Goal: Task Accomplishment & Management: Manage account settings

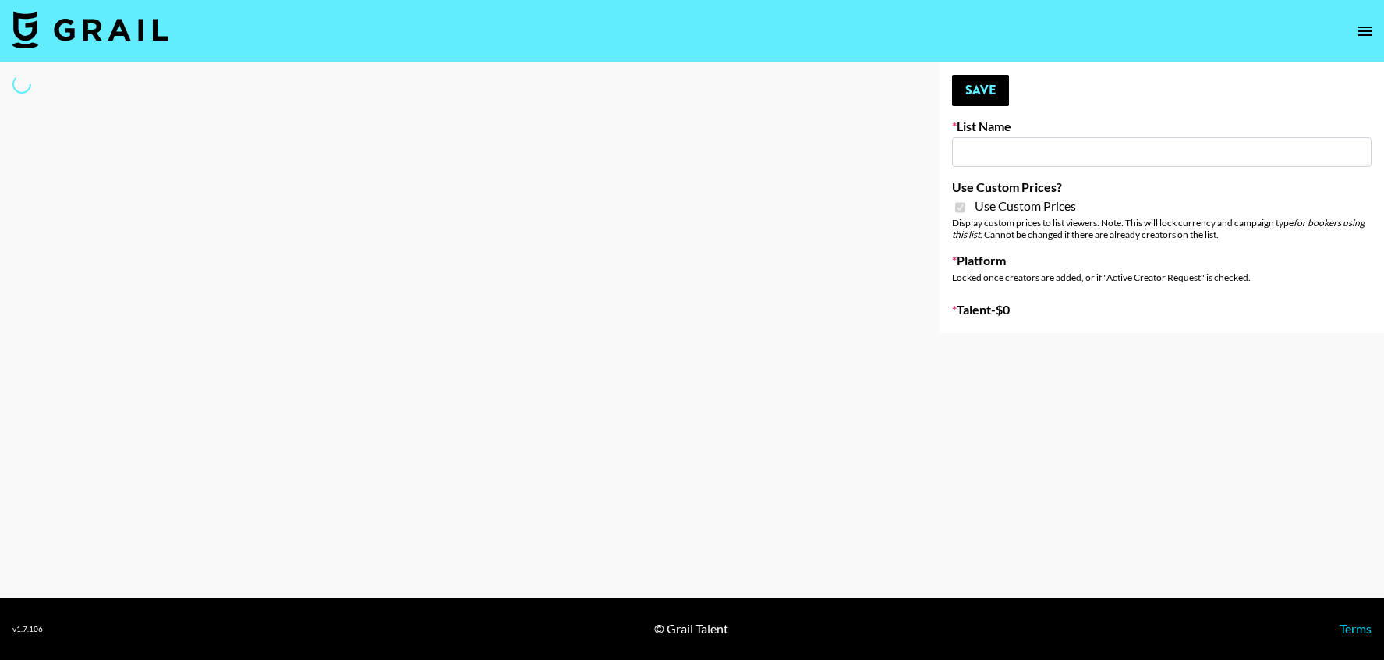
type input "[PERSON_NAME] AI"
checkbox input "true"
select select "Brand"
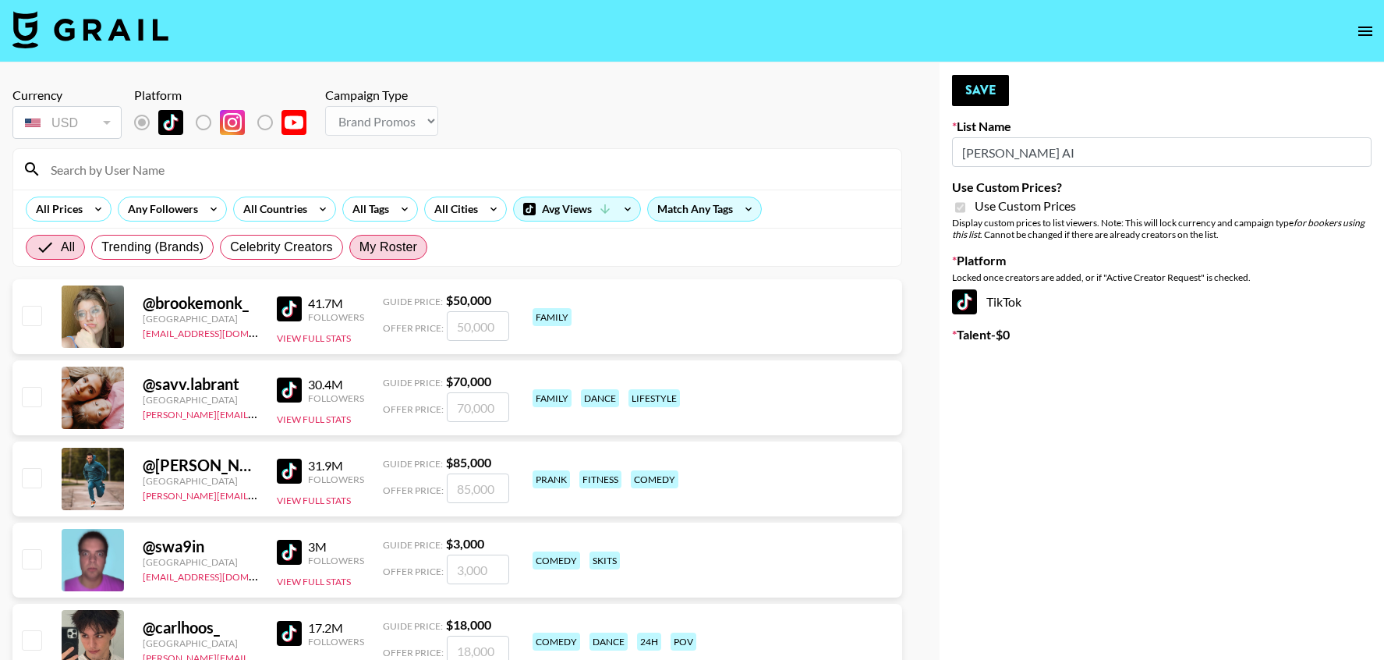
click at [370, 244] on span "My Roster" at bounding box center [388, 247] width 58 height 19
click at [359, 247] on input "My Roster" at bounding box center [359, 247] width 0 height 0
radio input "true"
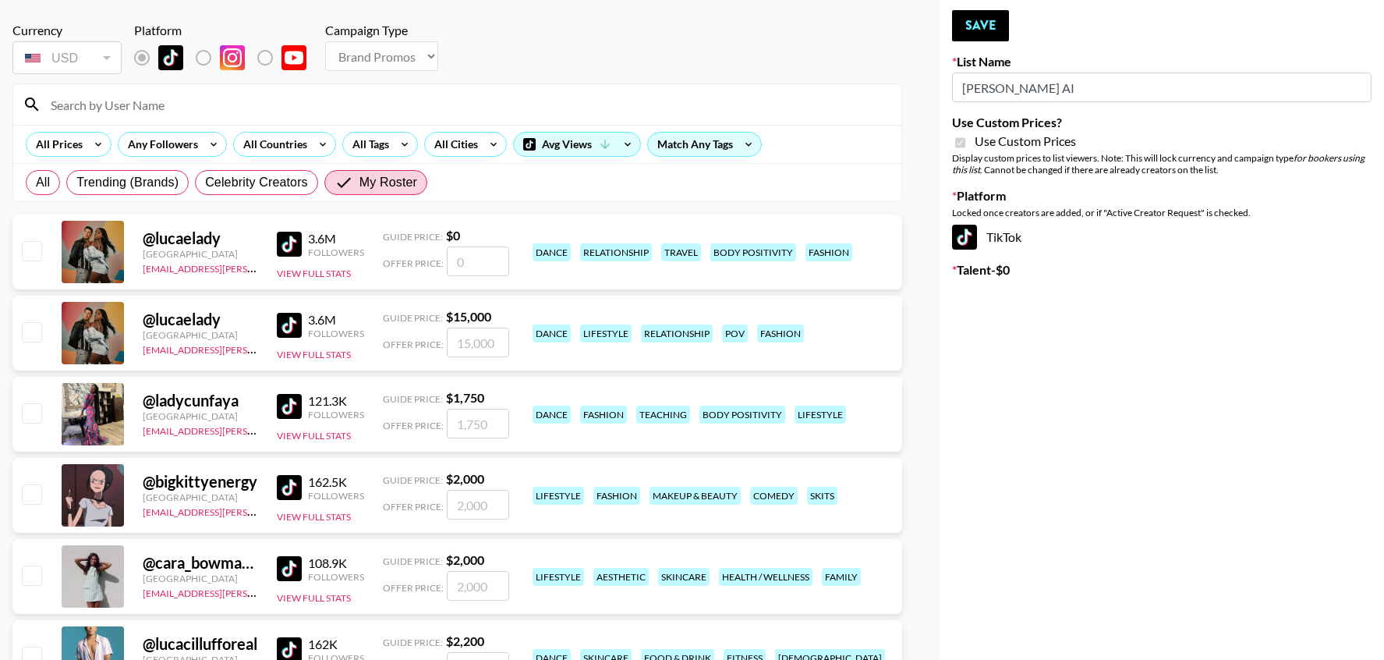
scroll to position [98, 0]
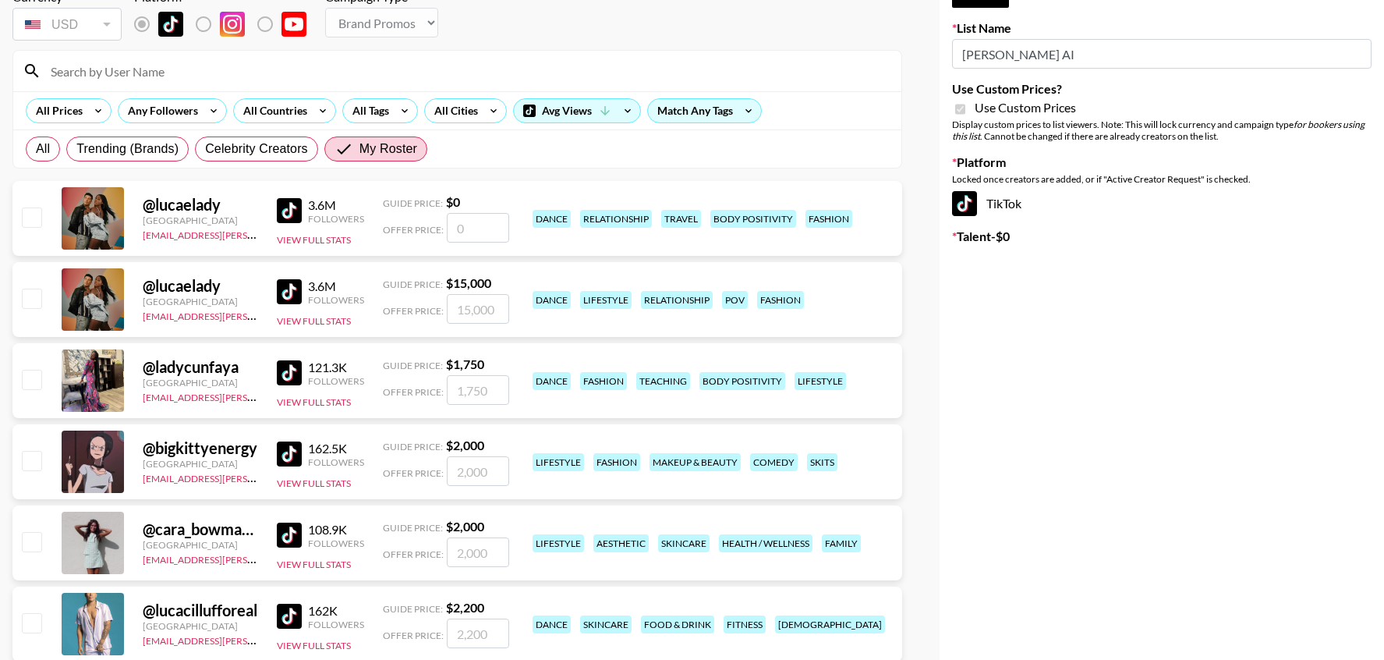
click at [36, 302] on input "checkbox" at bounding box center [31, 297] width 19 height 19
checkbox input "true"
type input "15000"
click at [33, 373] on input "checkbox" at bounding box center [31, 379] width 19 height 19
checkbox input "true"
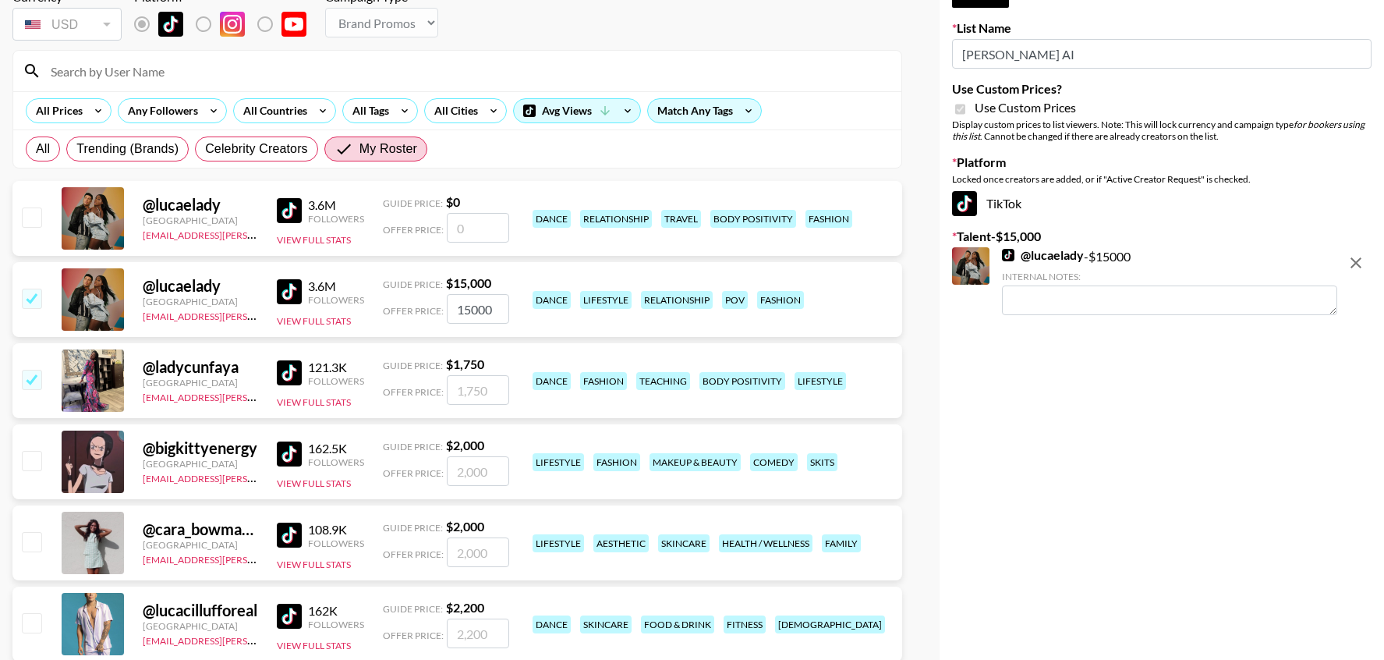
type input "1750"
click at [36, 468] on input "checkbox" at bounding box center [31, 460] width 19 height 19
checkbox input "true"
type input "2000"
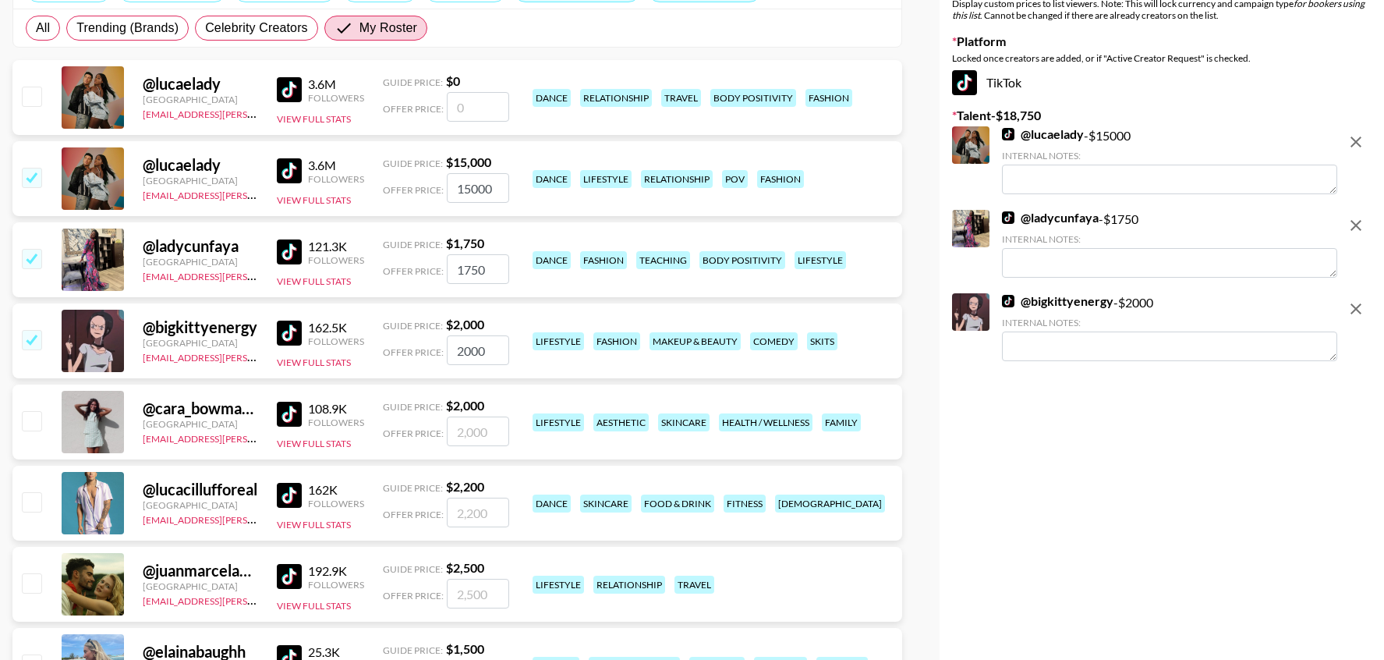
scroll to position [218, 0]
click at [30, 425] on input "checkbox" at bounding box center [31, 421] width 19 height 19
checkbox input "true"
type input "2000"
click at [30, 511] on input "checkbox" at bounding box center [31, 502] width 19 height 19
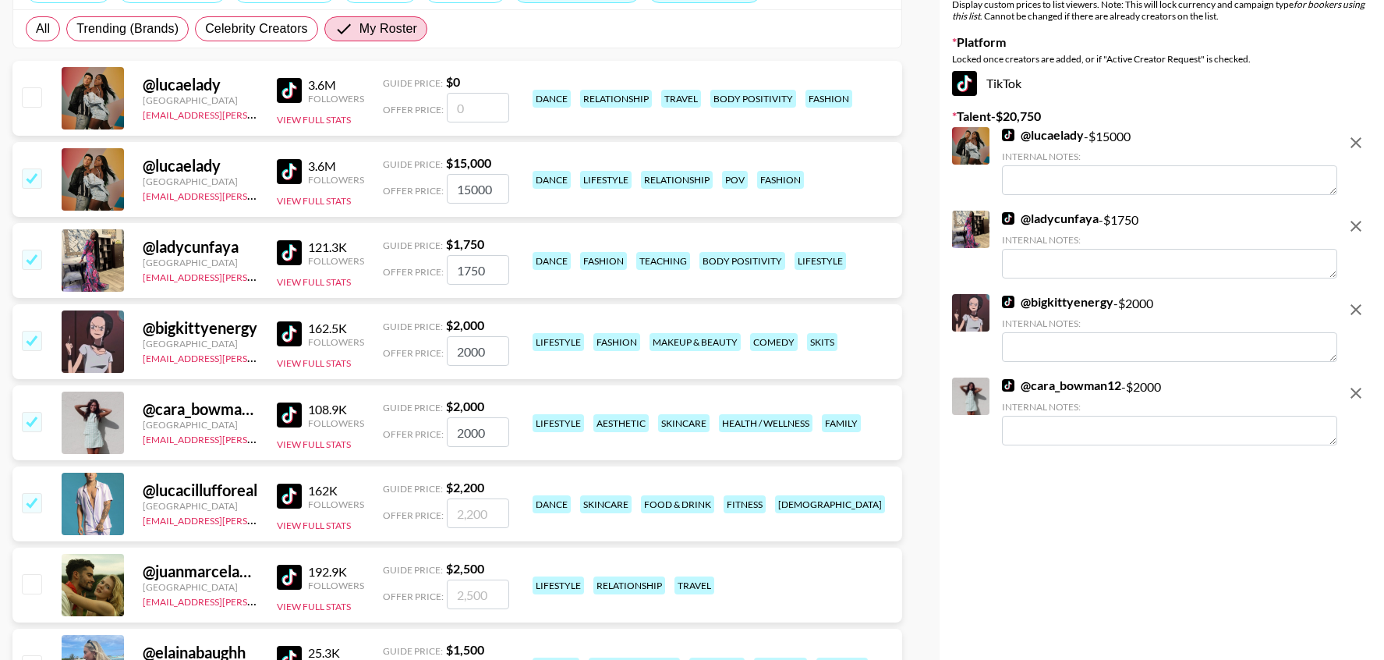
checkbox input "true"
type input "2200"
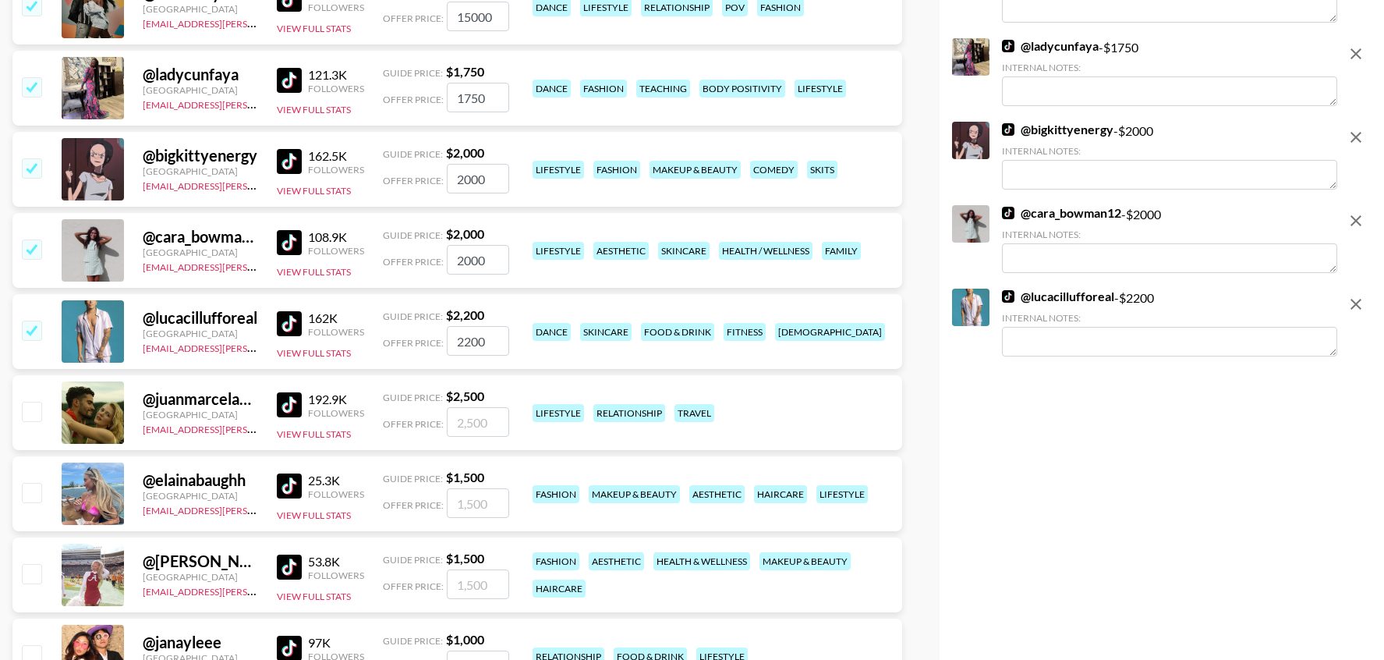
scroll to position [390, 0]
click at [31, 424] on div at bounding box center [31, 413] width 24 height 27
click at [31, 416] on input "checkbox" at bounding box center [31, 411] width 19 height 19
checkbox input "true"
type input "2500"
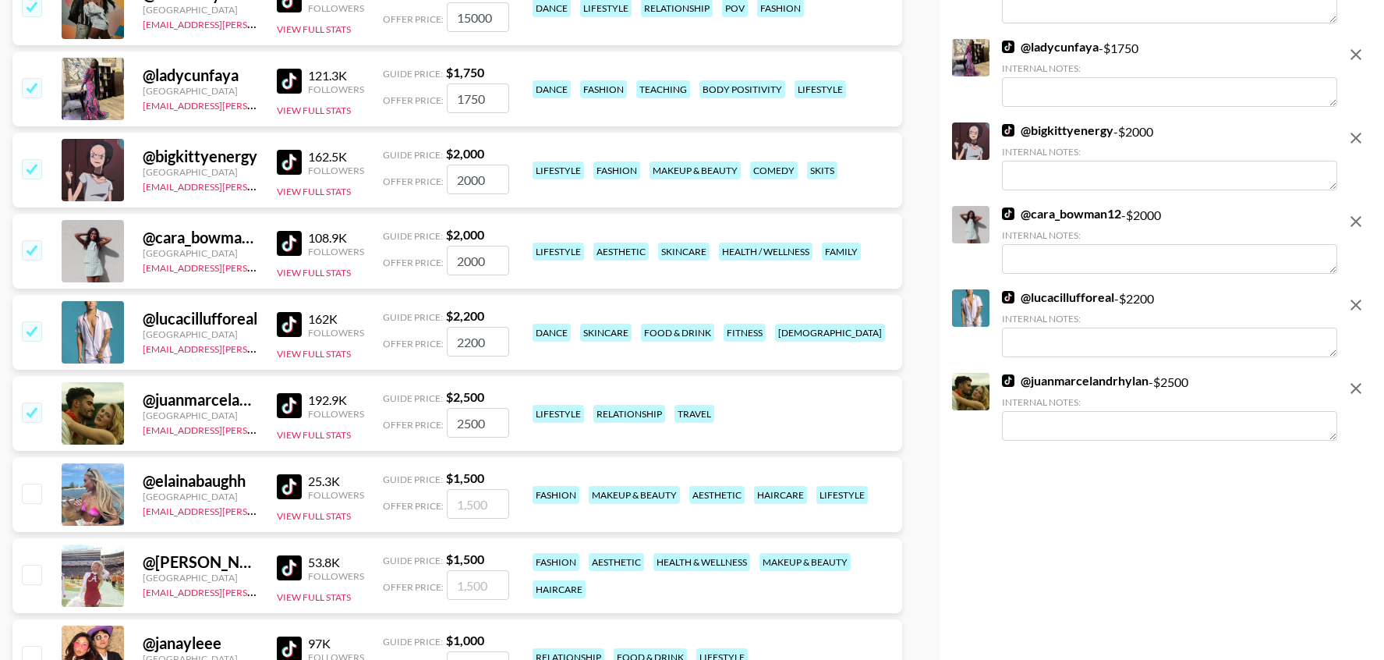
click at [32, 501] on input "checkbox" at bounding box center [31, 492] width 19 height 19
checkbox input "true"
type input "1500"
click at [32, 590] on div "@ [PERSON_NAME].brownnnn [GEOGRAPHIC_DATA] [EMAIL_ADDRESS][PERSON_NAME][DOMAIN_…" at bounding box center [457, 575] width 890 height 75
click at [32, 585] on div at bounding box center [31, 575] width 24 height 27
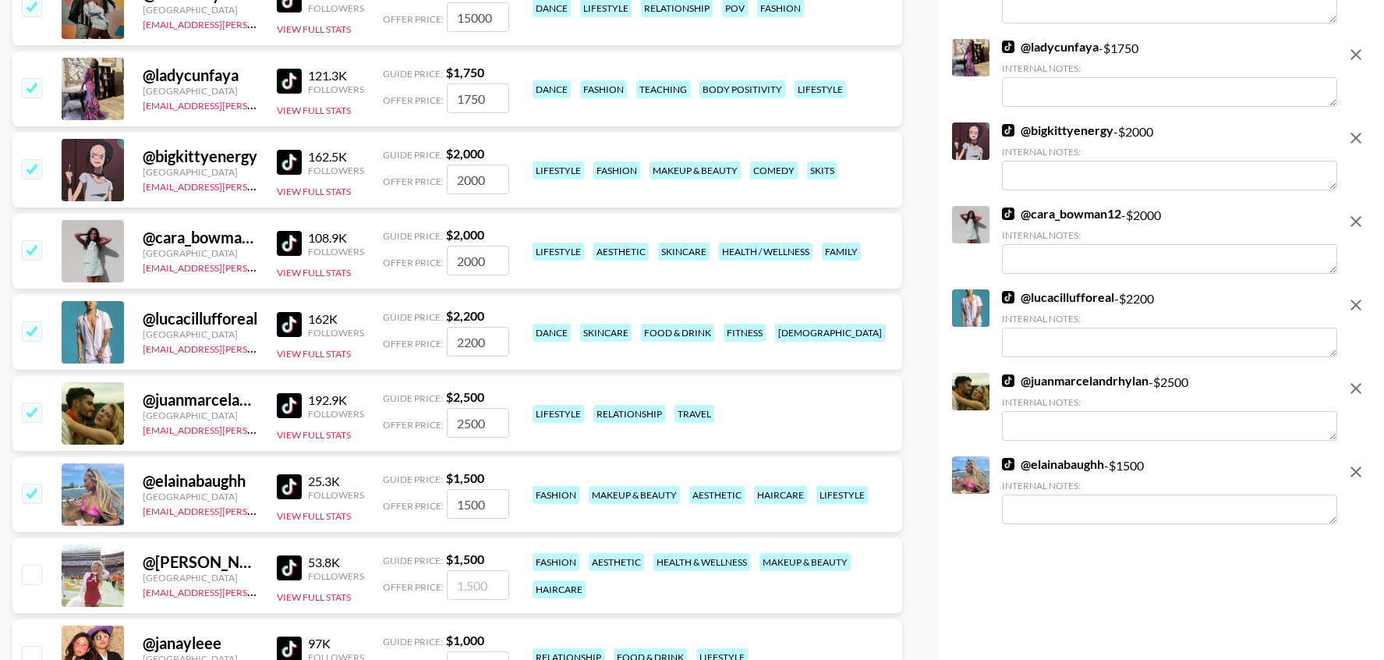
click at [33, 578] on input "checkbox" at bounding box center [31, 573] width 19 height 19
checkbox input "true"
type input "1500"
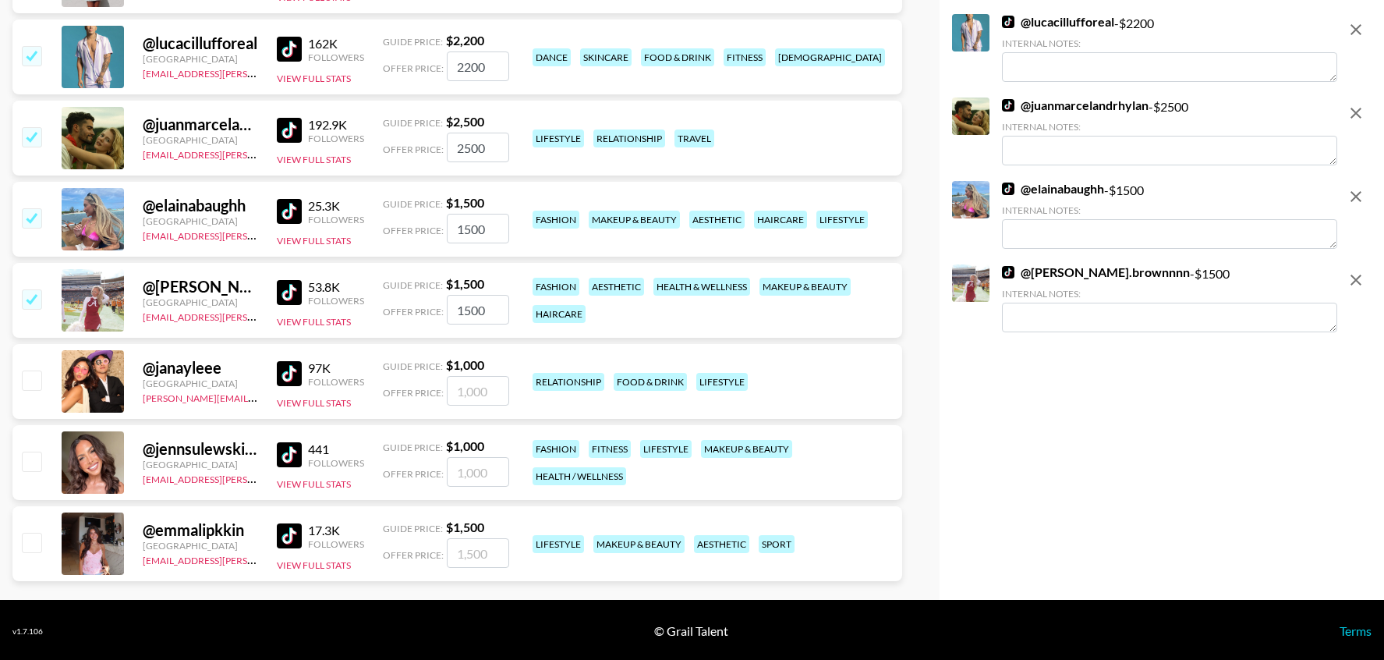
scroll to position [665, 0]
click at [33, 376] on input "checkbox" at bounding box center [31, 379] width 19 height 19
checkbox input "true"
type input "1000"
click at [30, 462] on input "checkbox" at bounding box center [31, 460] width 19 height 19
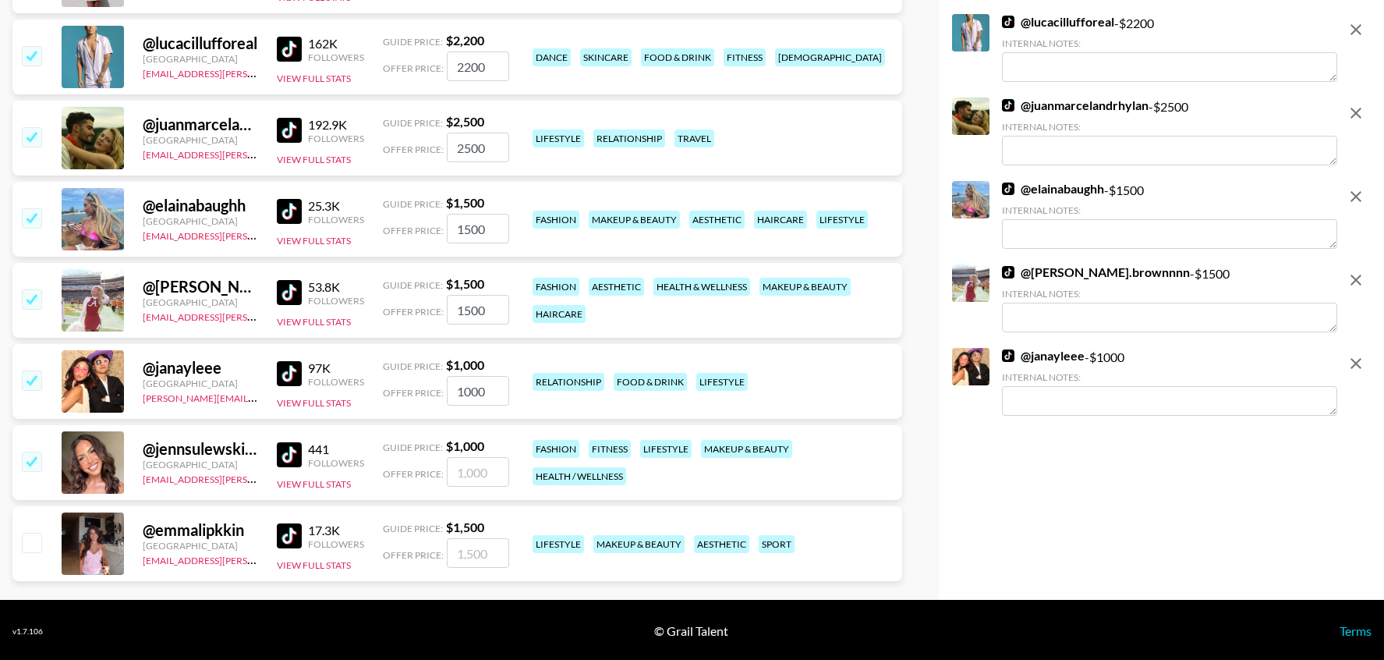
checkbox input "true"
type input "1000"
click at [30, 542] on input "checkbox" at bounding box center [31, 541] width 19 height 19
checkbox input "true"
type input "1500"
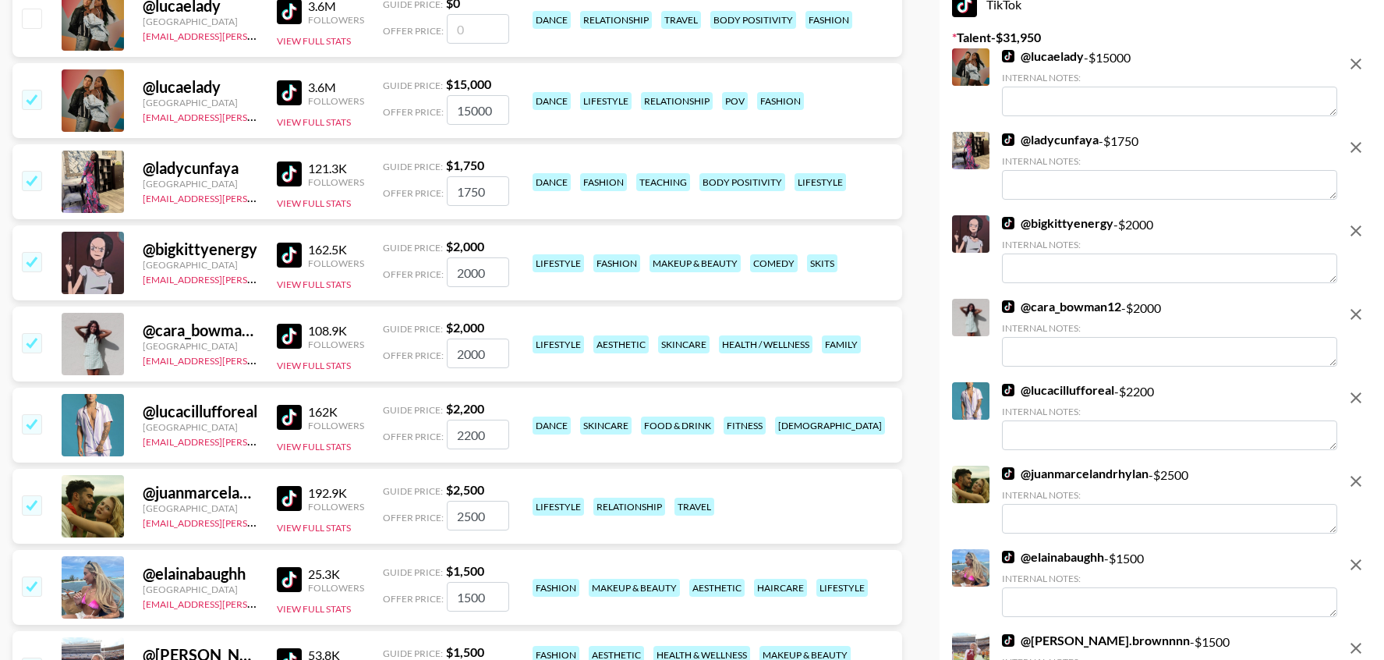
scroll to position [0, 0]
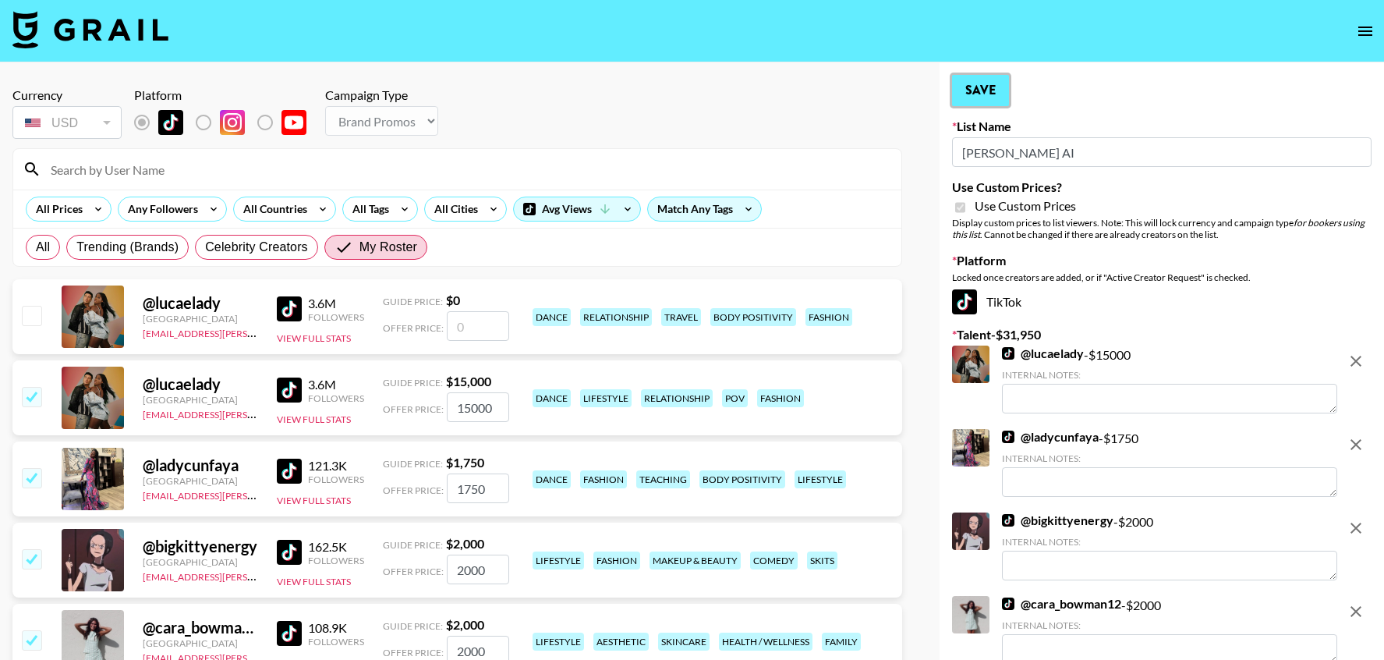
click at [989, 91] on button "Save" at bounding box center [980, 90] width 57 height 31
